Goal: Task Accomplishment & Management: Manage account settings

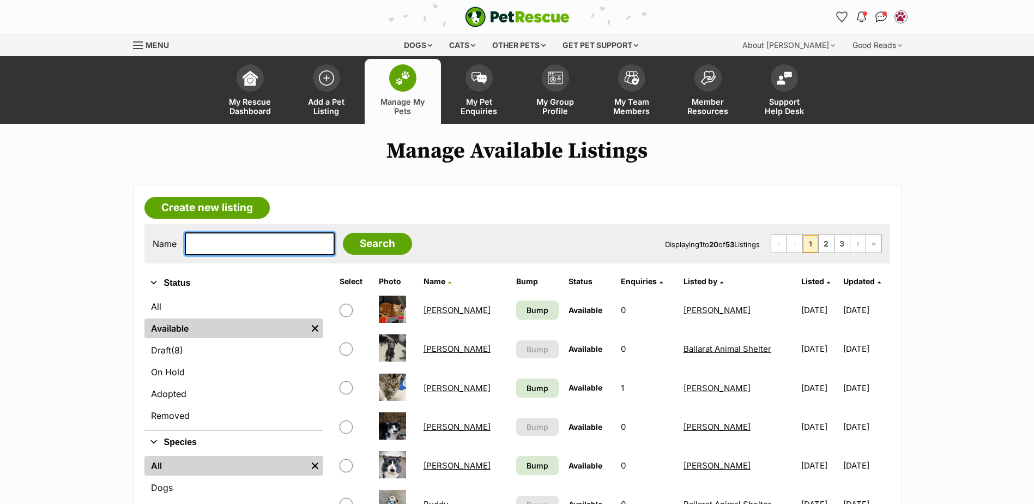
click at [256, 245] on input "text" at bounding box center [260, 243] width 150 height 23
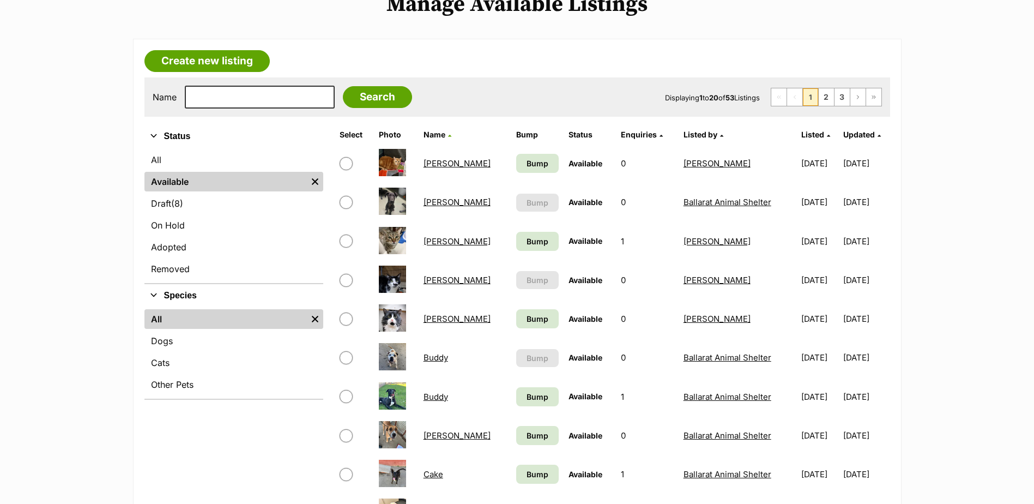
scroll to position [163, 0]
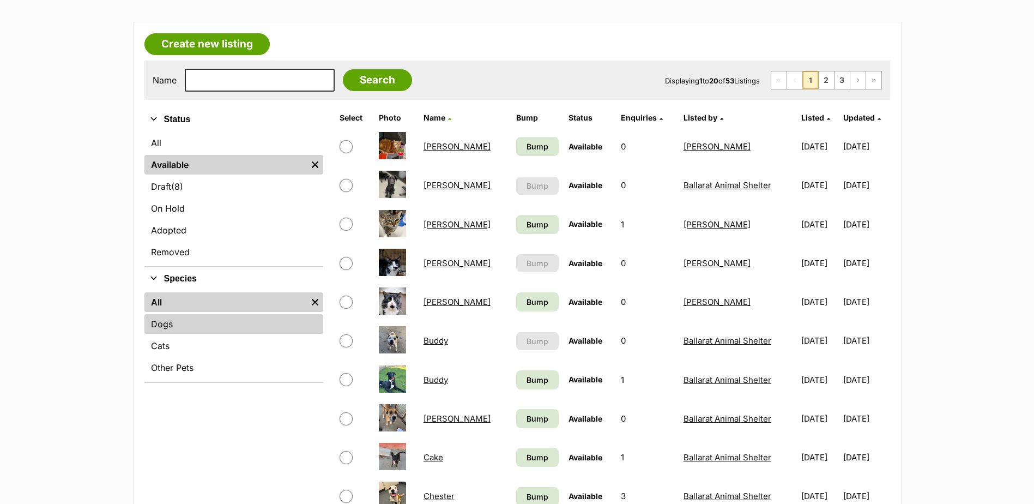
click at [171, 328] on link "Dogs" at bounding box center [233, 324] width 179 height 20
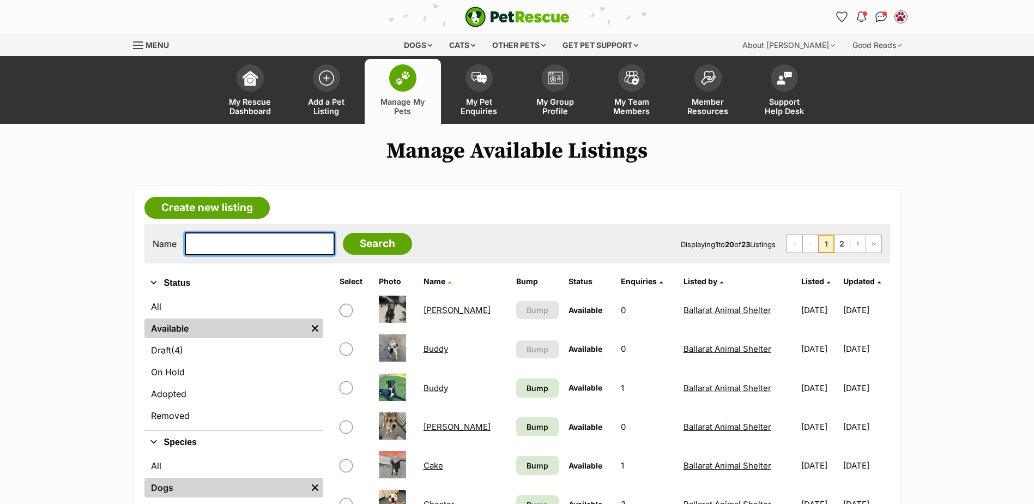
click at [253, 240] on input "text" at bounding box center [260, 243] width 150 height 23
click at [264, 245] on input "text" at bounding box center [260, 243] width 150 height 23
type input "stella"
click at [343, 233] on input "Search" at bounding box center [377, 244] width 69 height 22
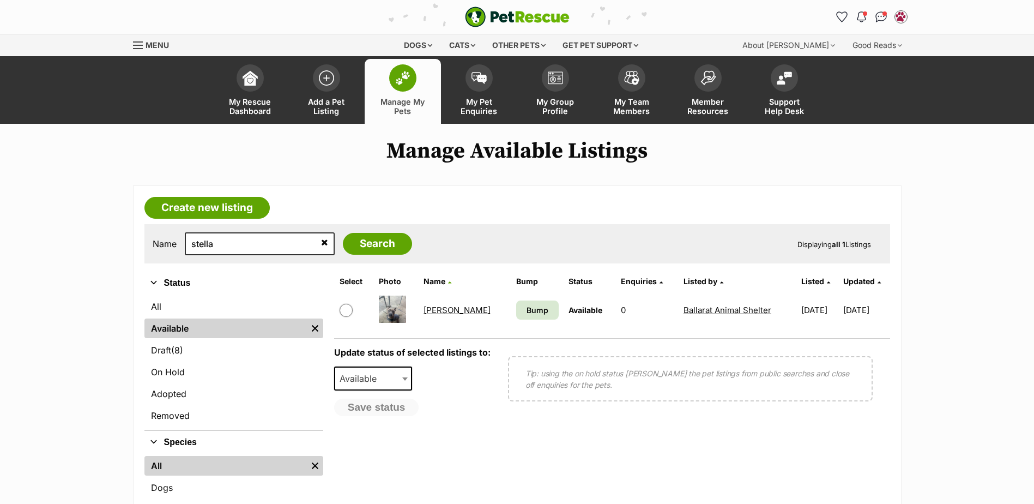
click at [441, 311] on link "[PERSON_NAME]" at bounding box center [456, 310] width 67 height 10
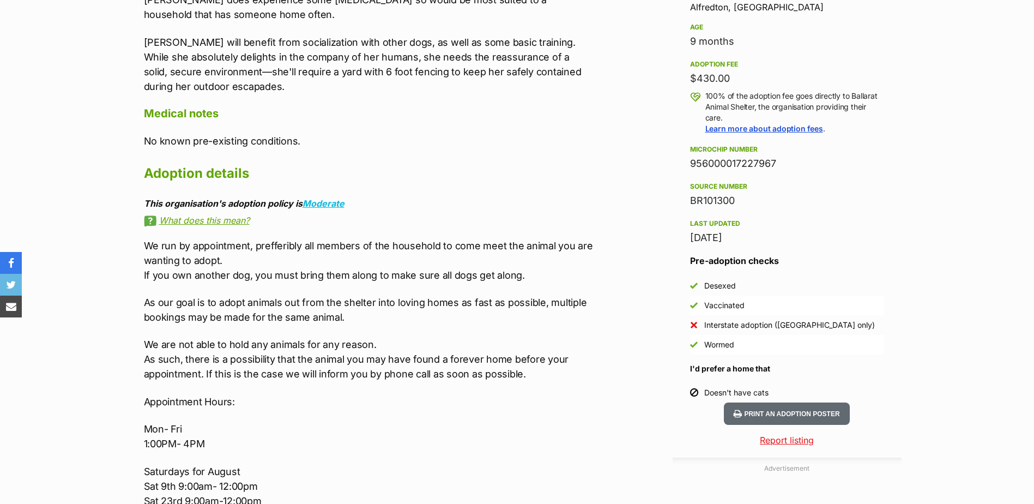
scroll to position [1090, 0]
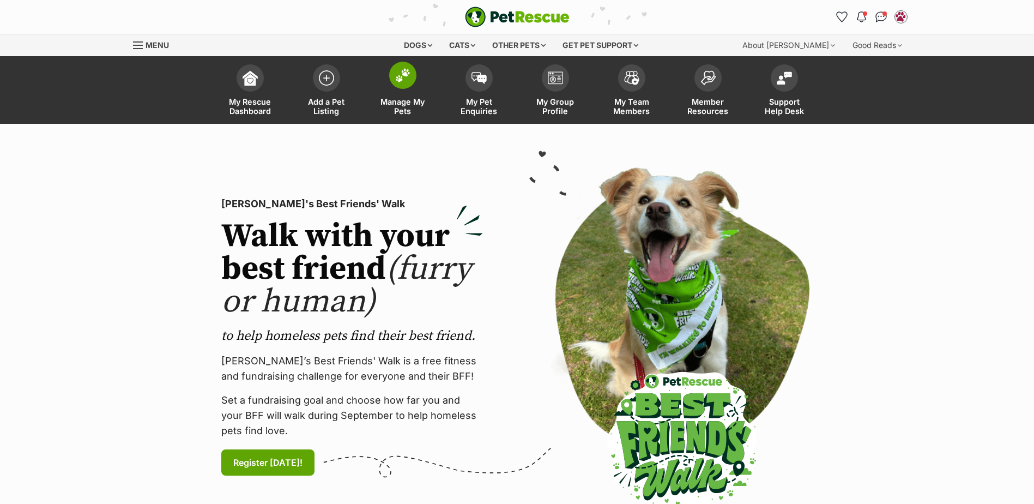
click at [409, 75] on img at bounding box center [402, 75] width 15 height 14
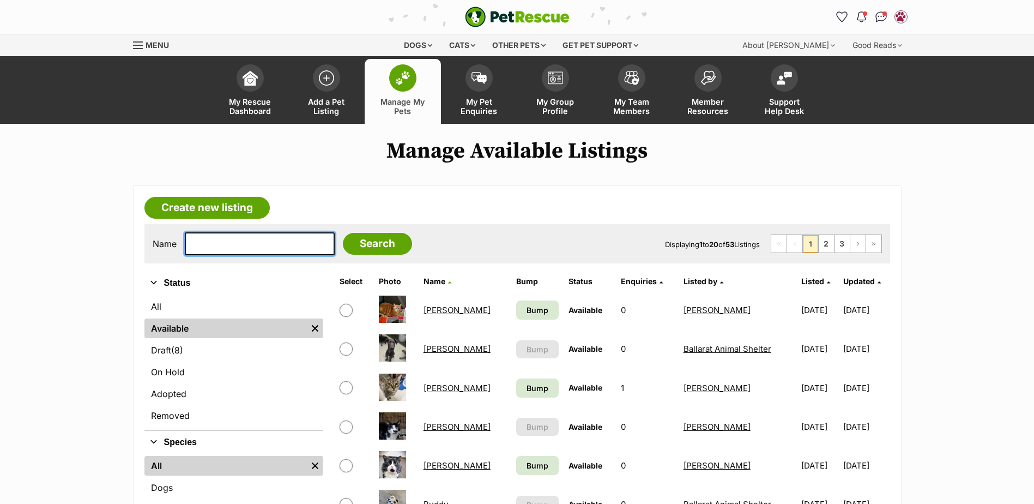
click at [287, 246] on input "text" at bounding box center [260, 243] width 150 height 23
type input "o'clock"
click at [343, 233] on input "Search" at bounding box center [377, 244] width 69 height 22
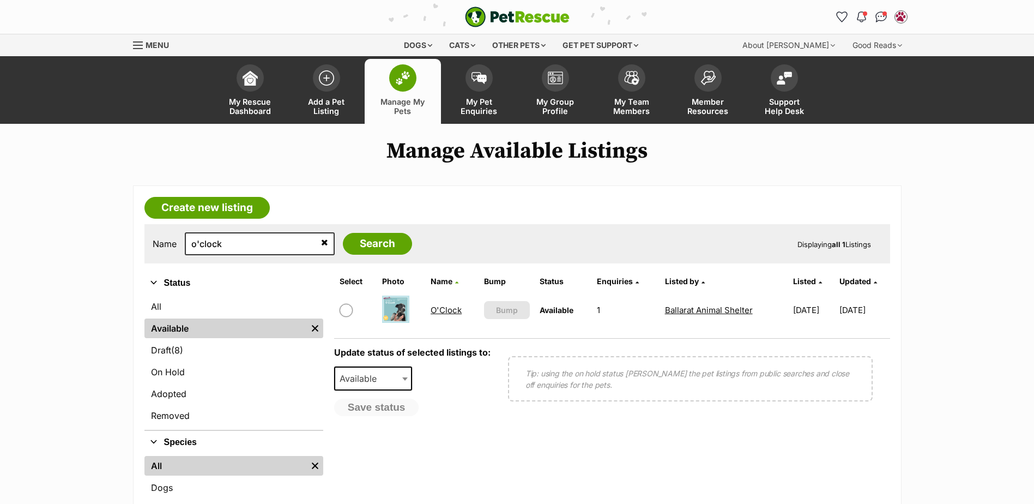
click at [441, 308] on link "O'Clock" at bounding box center [446, 310] width 31 height 10
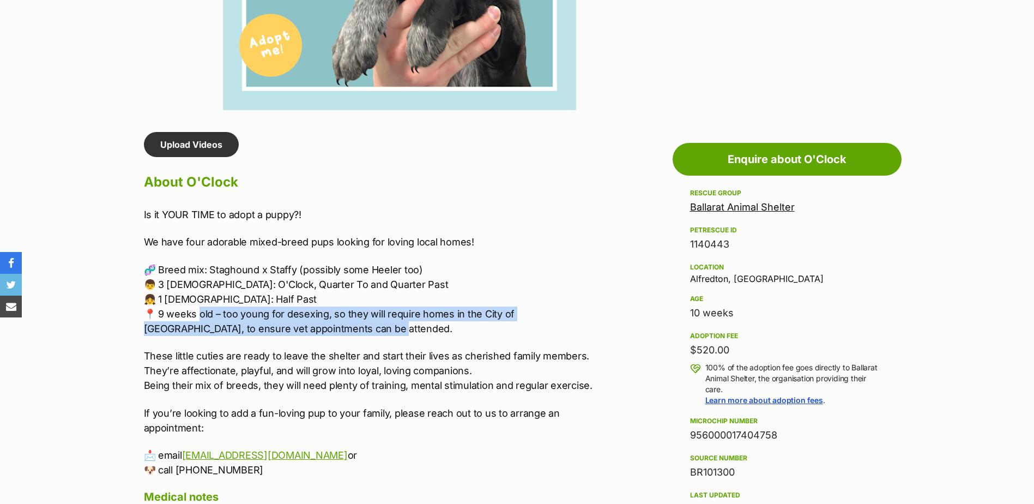
drag, startPoint x: 201, startPoint y: 313, endPoint x: 573, endPoint y: 323, distance: 372.3
click at [573, 323] on p "🧬 Breed mix: Staghound x Staffy (possibly some Heeler too) 👦 3 Males: O'Clock, …" at bounding box center [369, 299] width 450 height 74
click at [432, 324] on p "🧬 Breed mix: Staghound x Staffy (possibly some Heeler too) 👦 3 Males: O'Clock, …" at bounding box center [369, 299] width 450 height 74
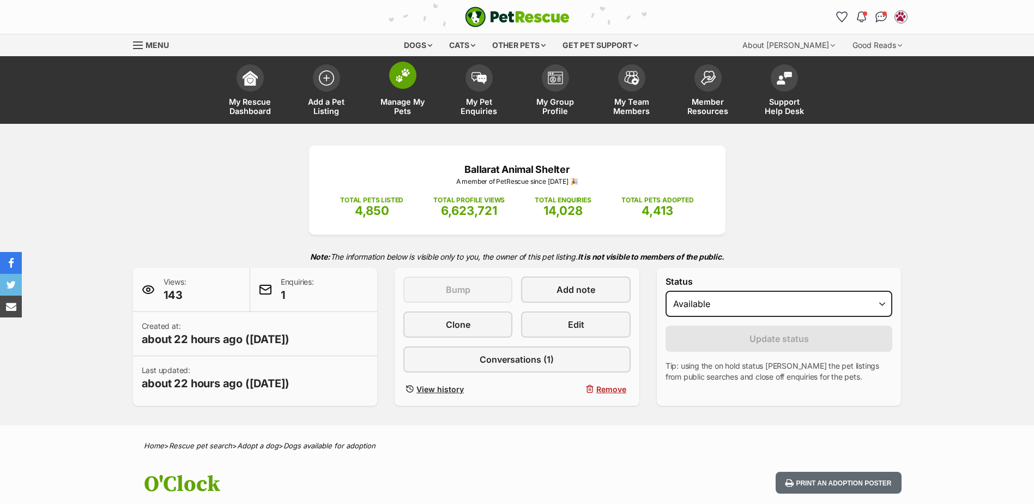
click at [398, 84] on span at bounding box center [402, 75] width 27 height 27
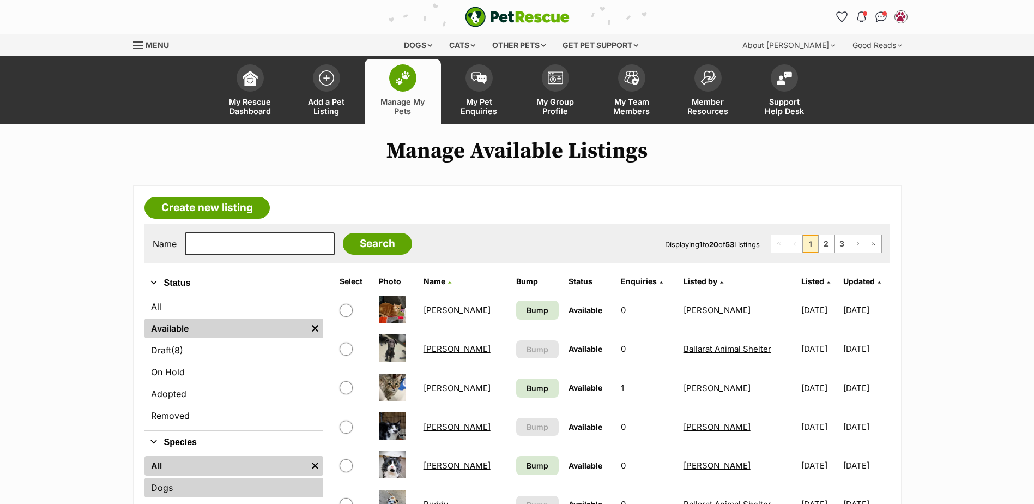
click at [179, 478] on link "Dogs" at bounding box center [233, 487] width 179 height 20
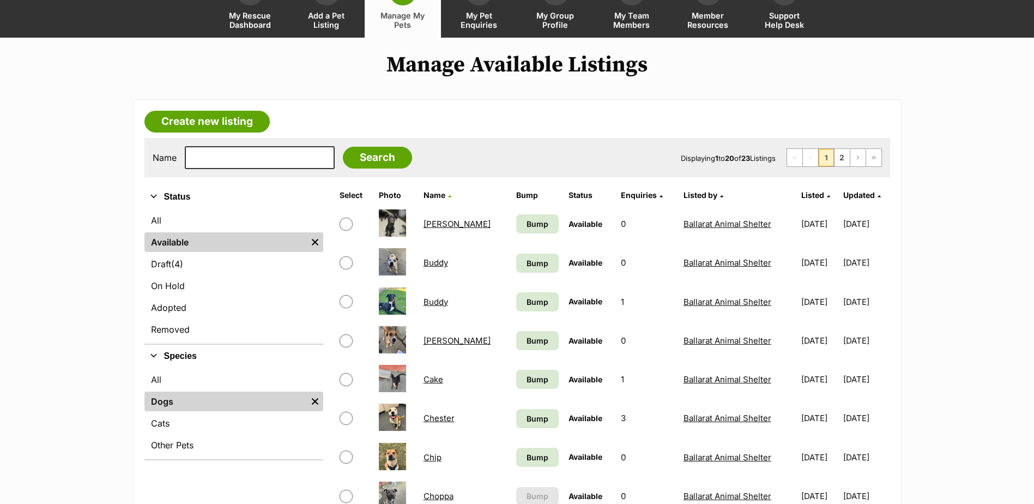
scroll to position [218, 0]
